Goal: Information Seeking & Learning: Learn about a topic

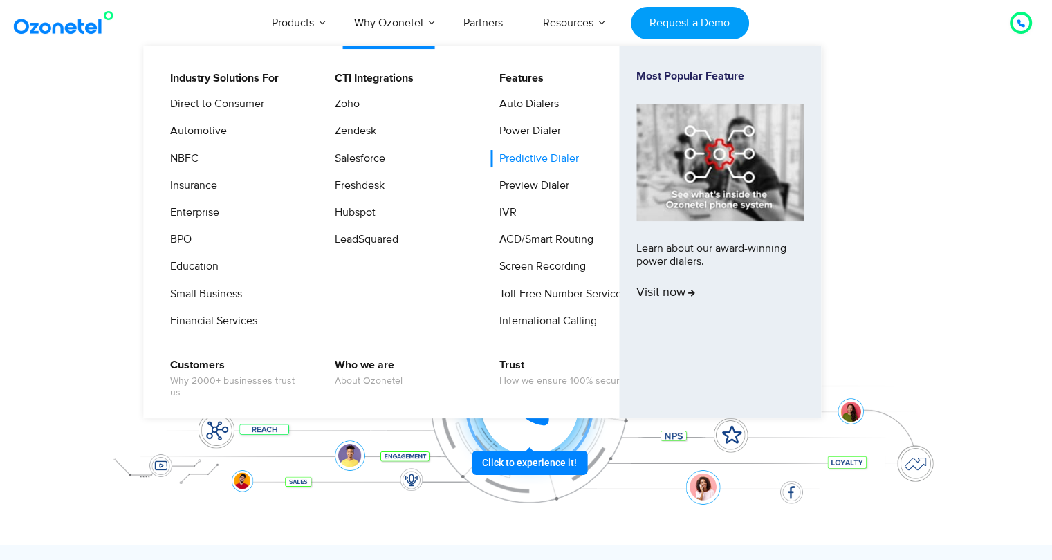
click at [539, 156] on link "Predictive Dialer" at bounding box center [535, 158] width 91 height 17
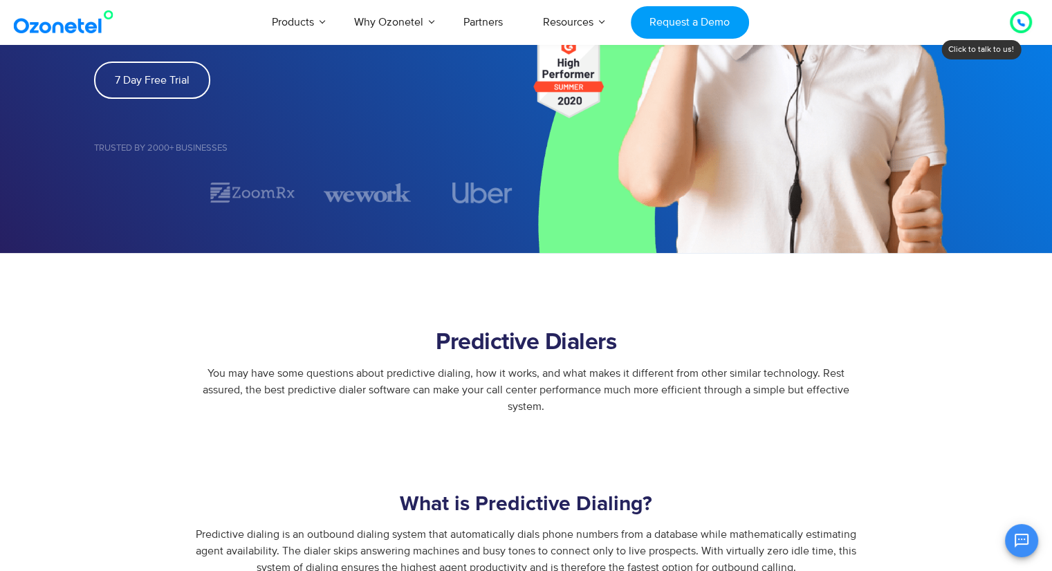
scroll to position [138, 0]
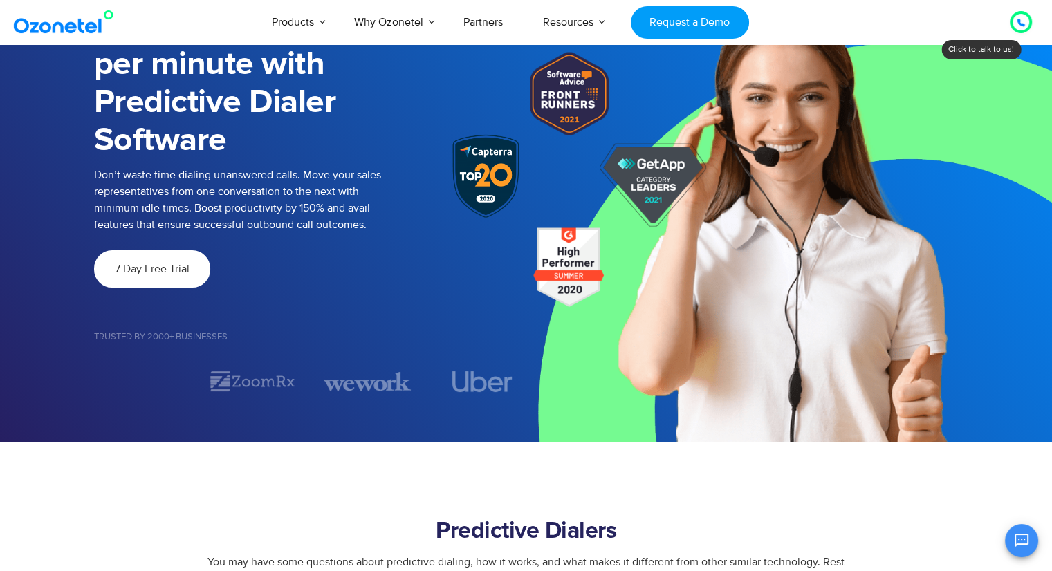
click at [133, 263] on span "7 Day Free Trial" at bounding box center [152, 268] width 75 height 11
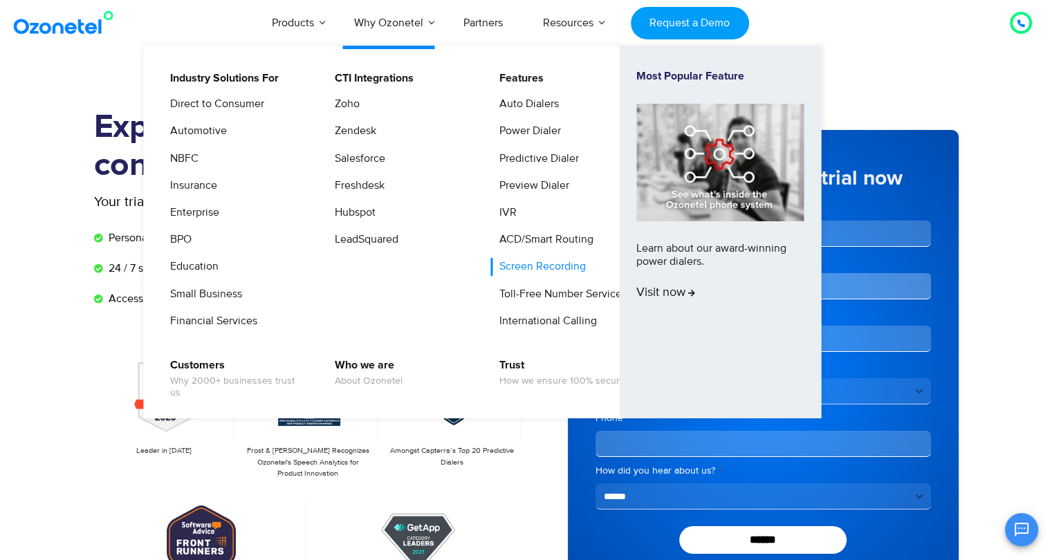
click at [513, 272] on link "Screen Recording" at bounding box center [538, 266] width 97 height 17
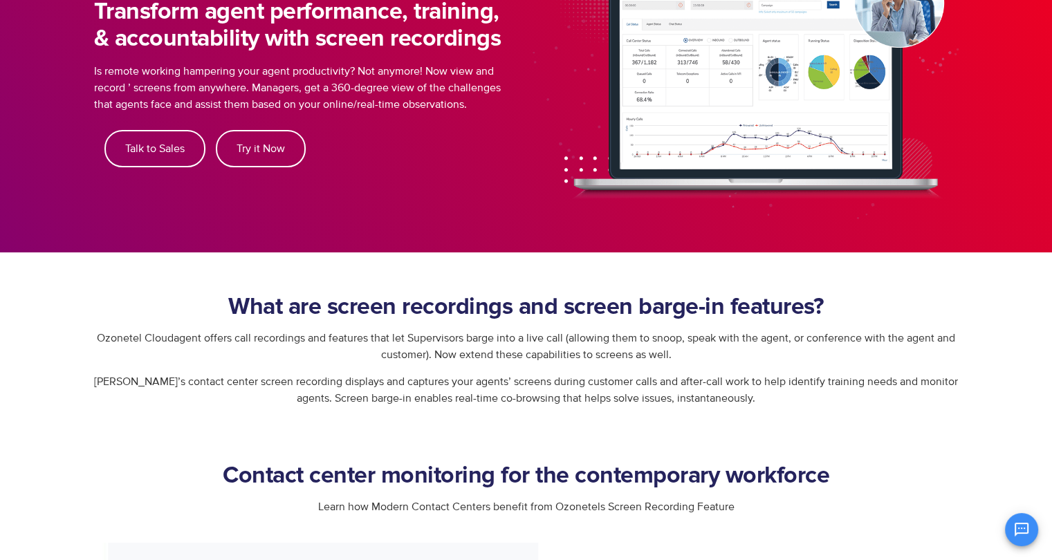
scroll to position [415, 0]
